Goal: Navigation & Orientation: Find specific page/section

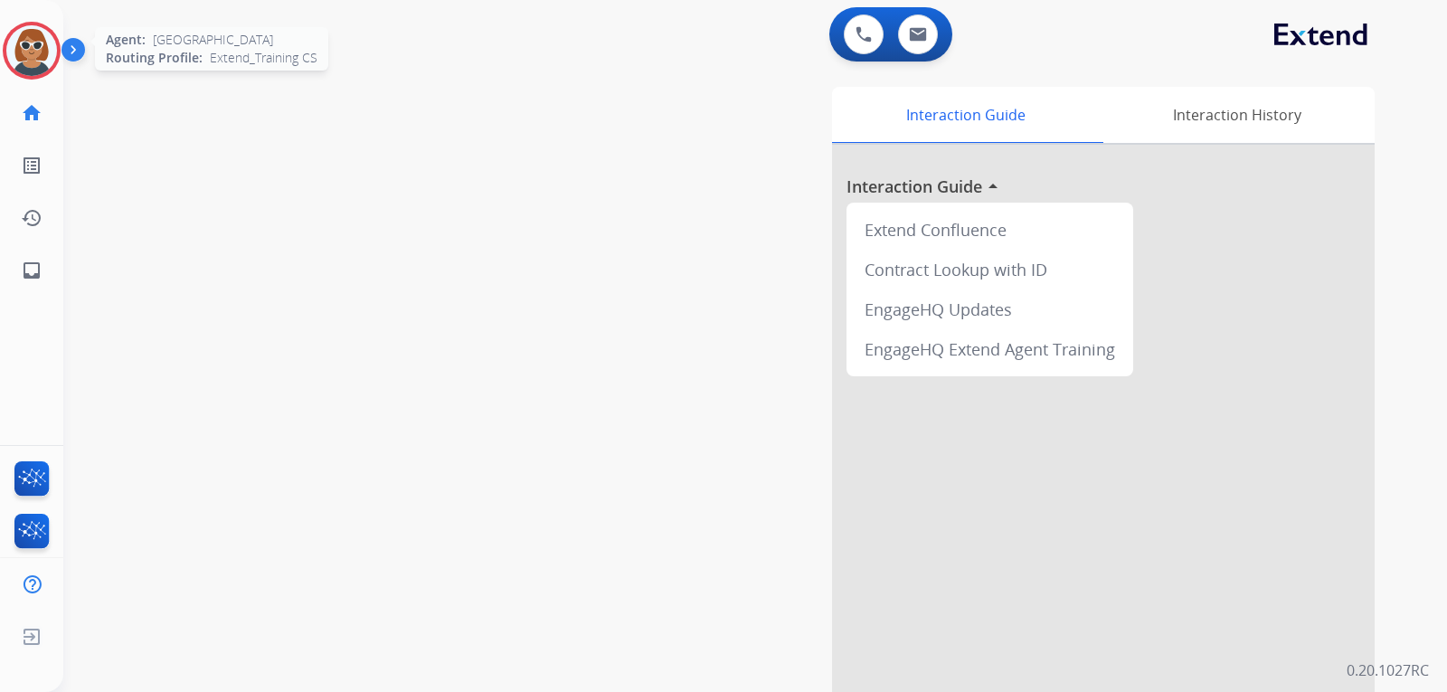
click at [22, 45] on img at bounding box center [31, 50] width 51 height 51
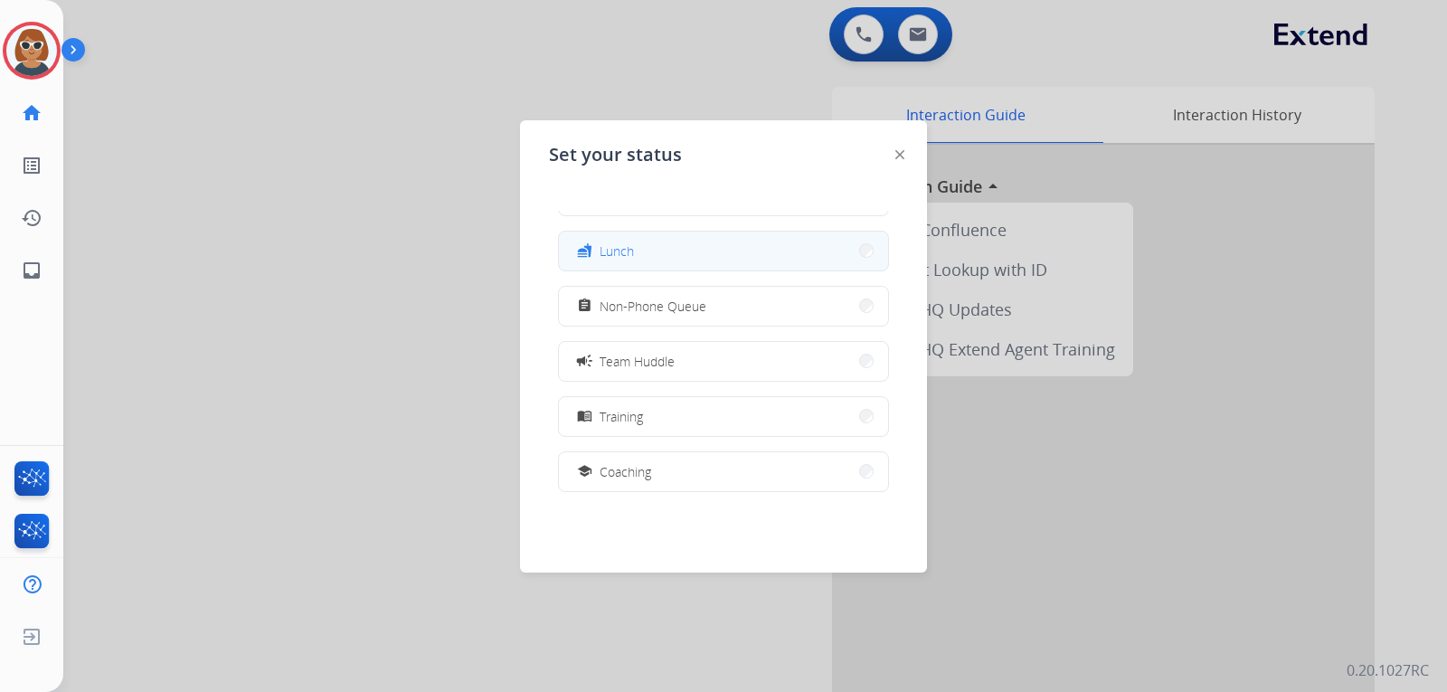
scroll to position [271, 0]
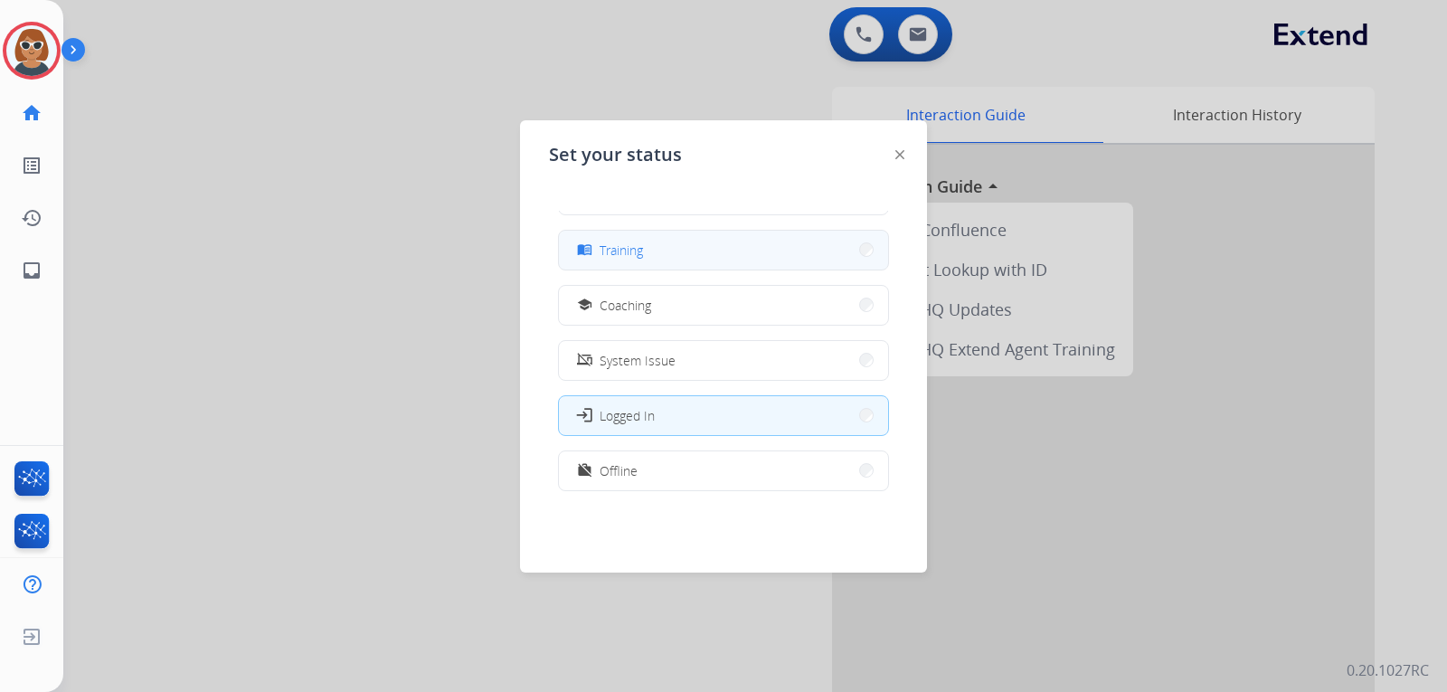
click at [652, 248] on button "menu_book Training" at bounding box center [723, 250] width 329 height 39
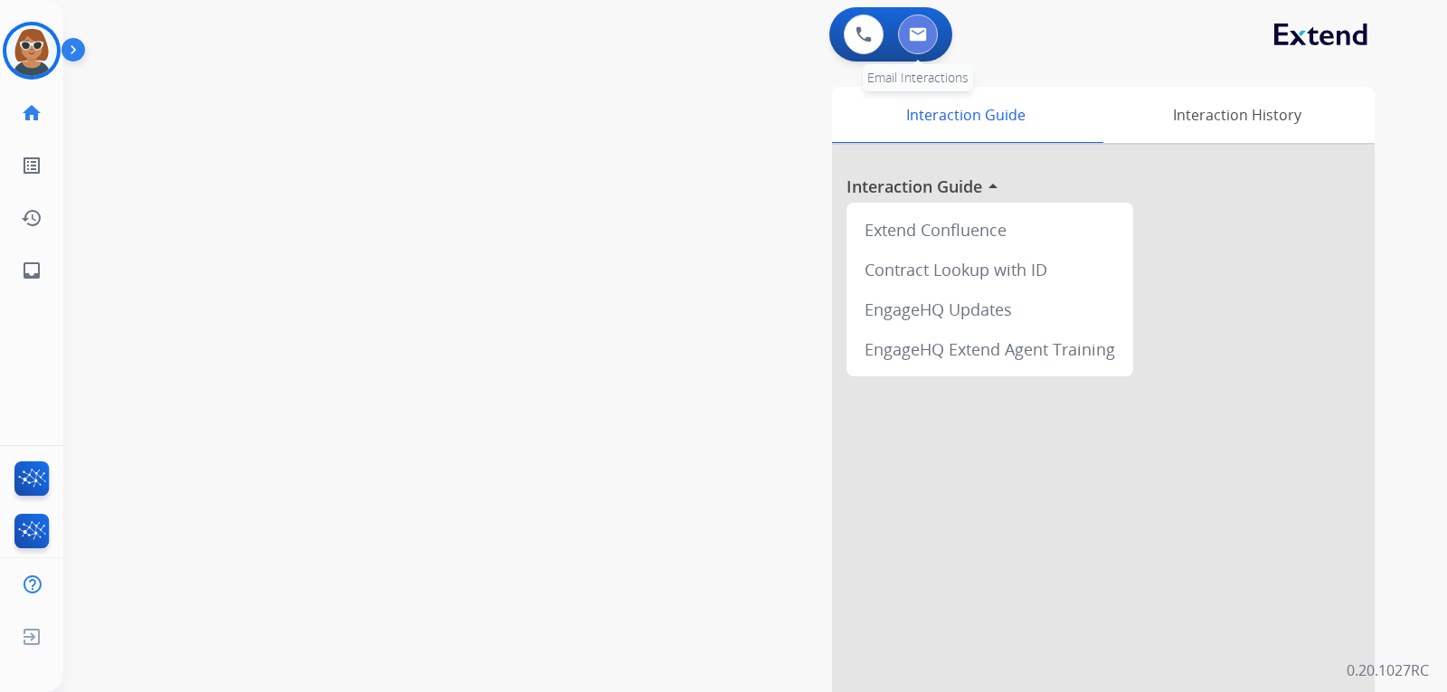
click at [927, 38] on button at bounding box center [918, 34] width 40 height 40
